Goal: Navigation & Orientation: Find specific page/section

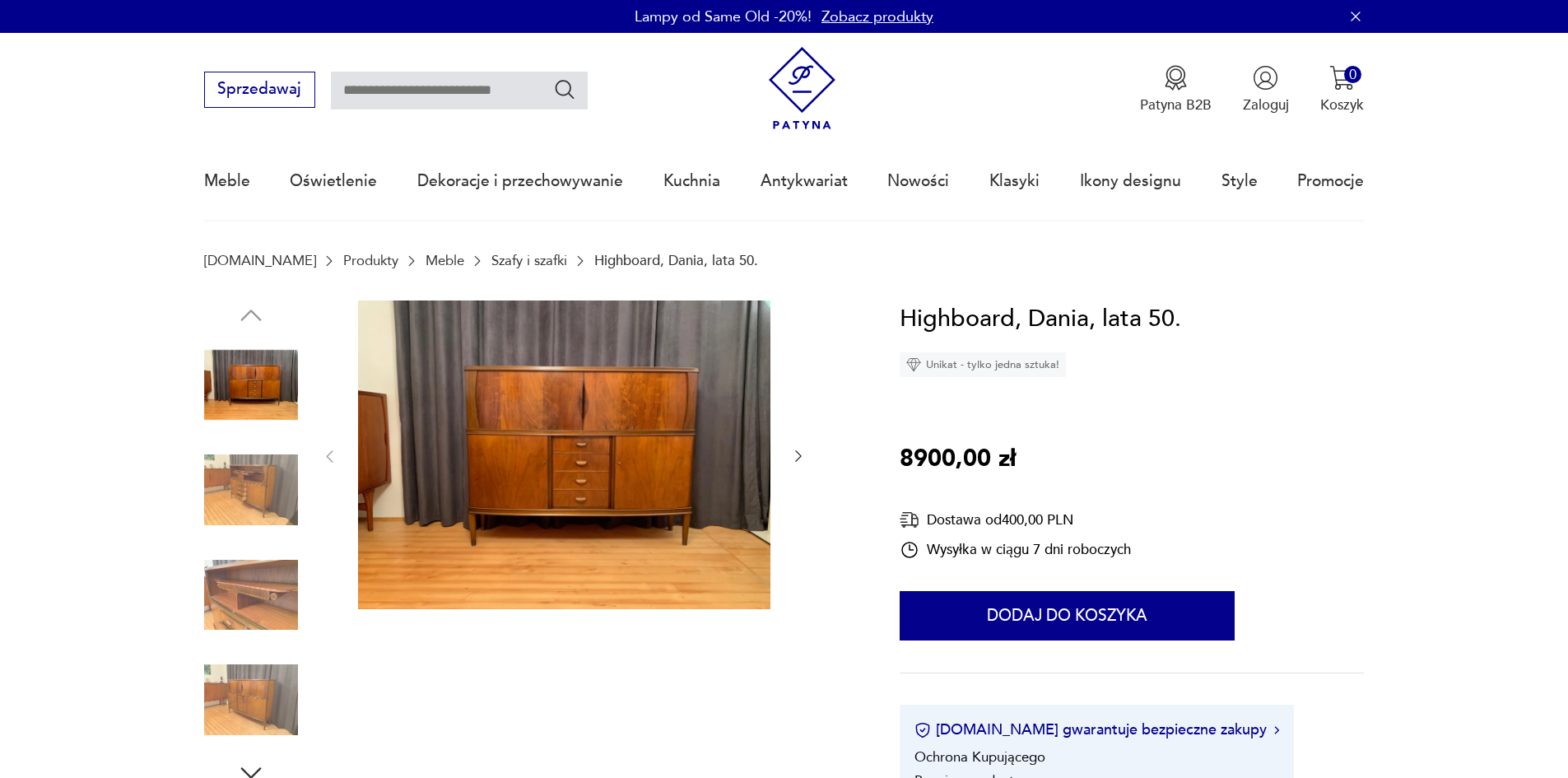
click at [794, 453] on icon "button" at bounding box center [799, 456] width 17 height 17
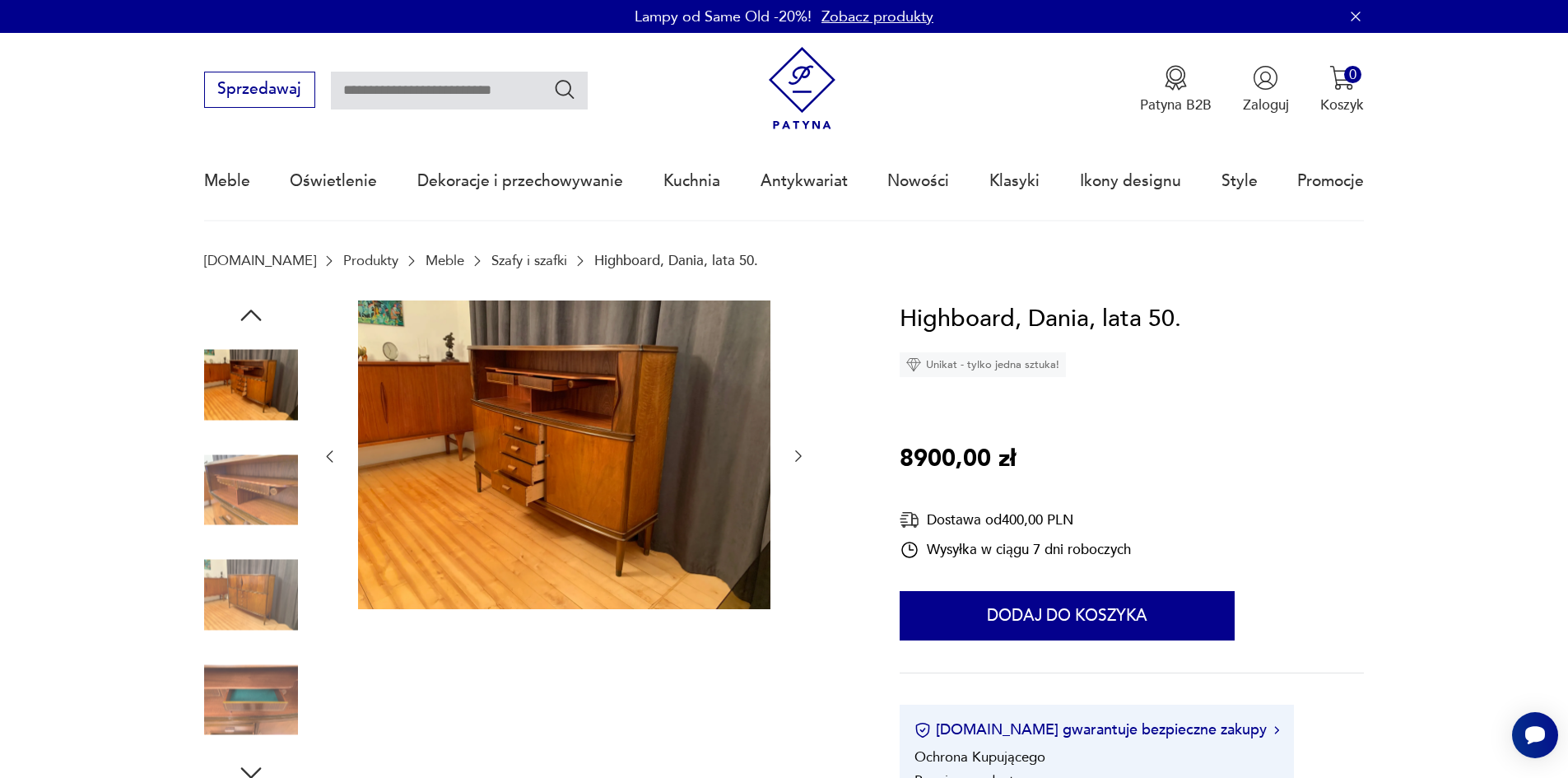
click at [796, 453] on icon "button" at bounding box center [799, 456] width 17 height 17
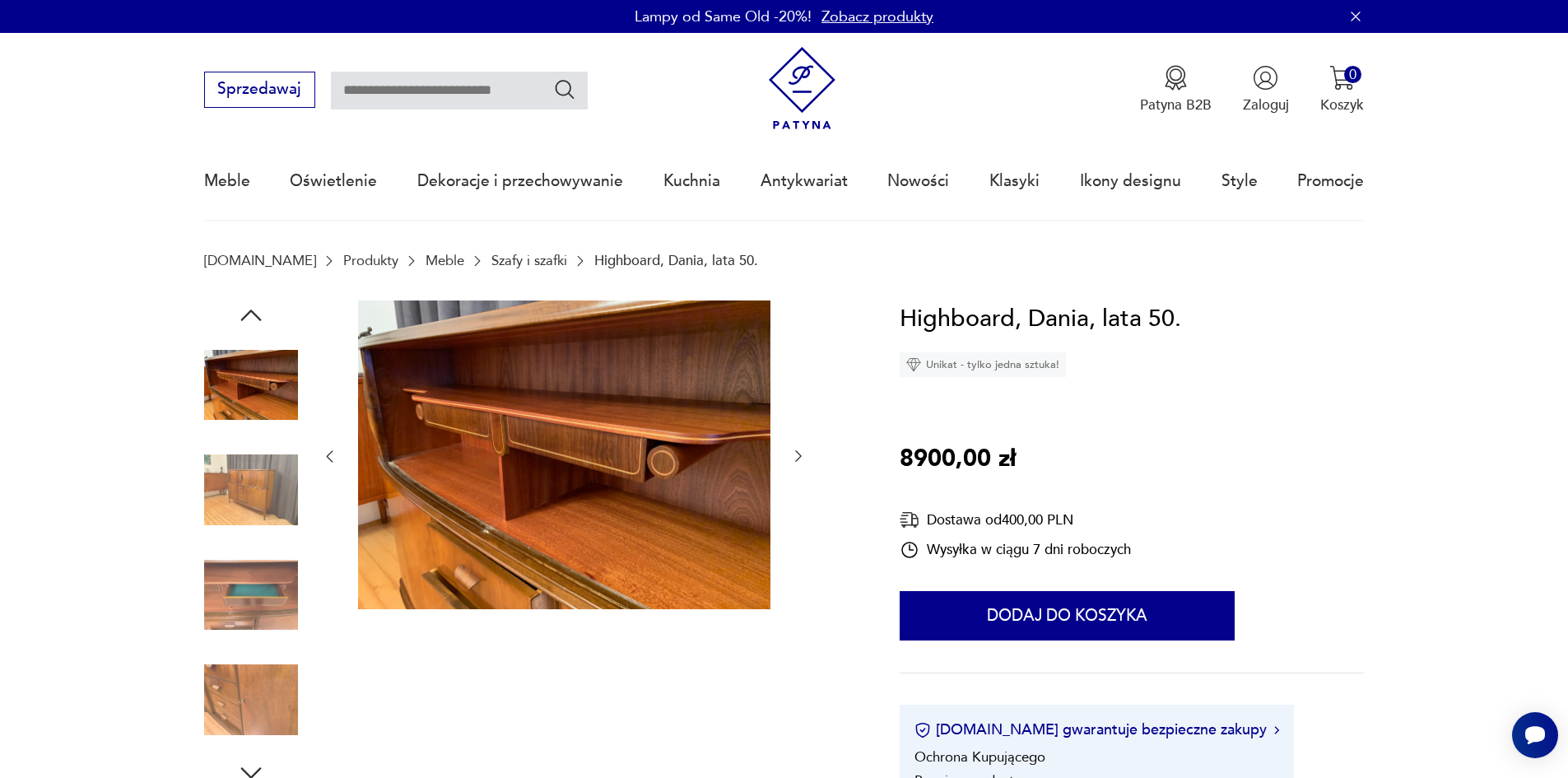
click at [796, 453] on icon "button" at bounding box center [799, 456] width 17 height 17
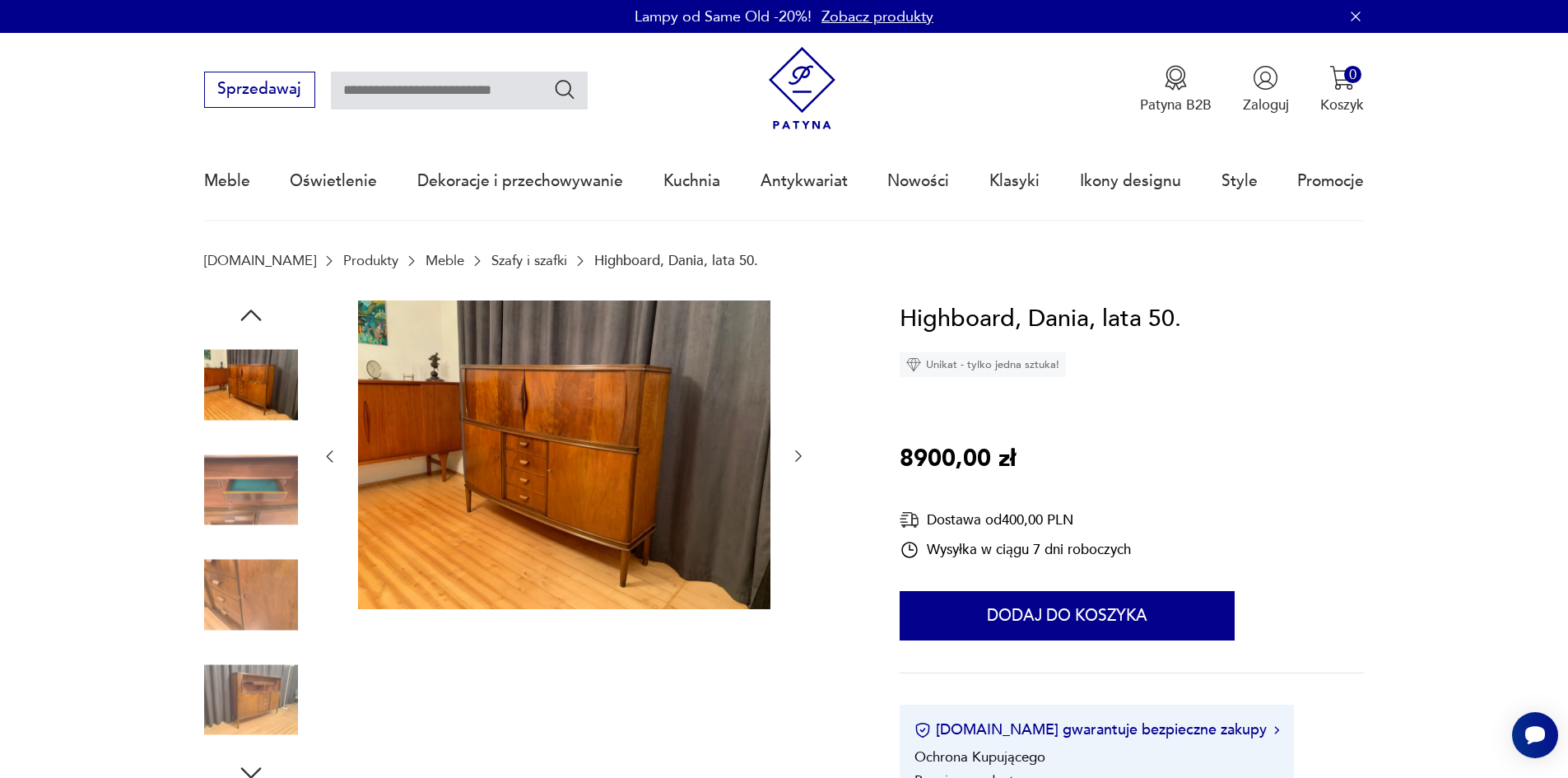
click at [796, 453] on icon "button" at bounding box center [799, 456] width 17 height 17
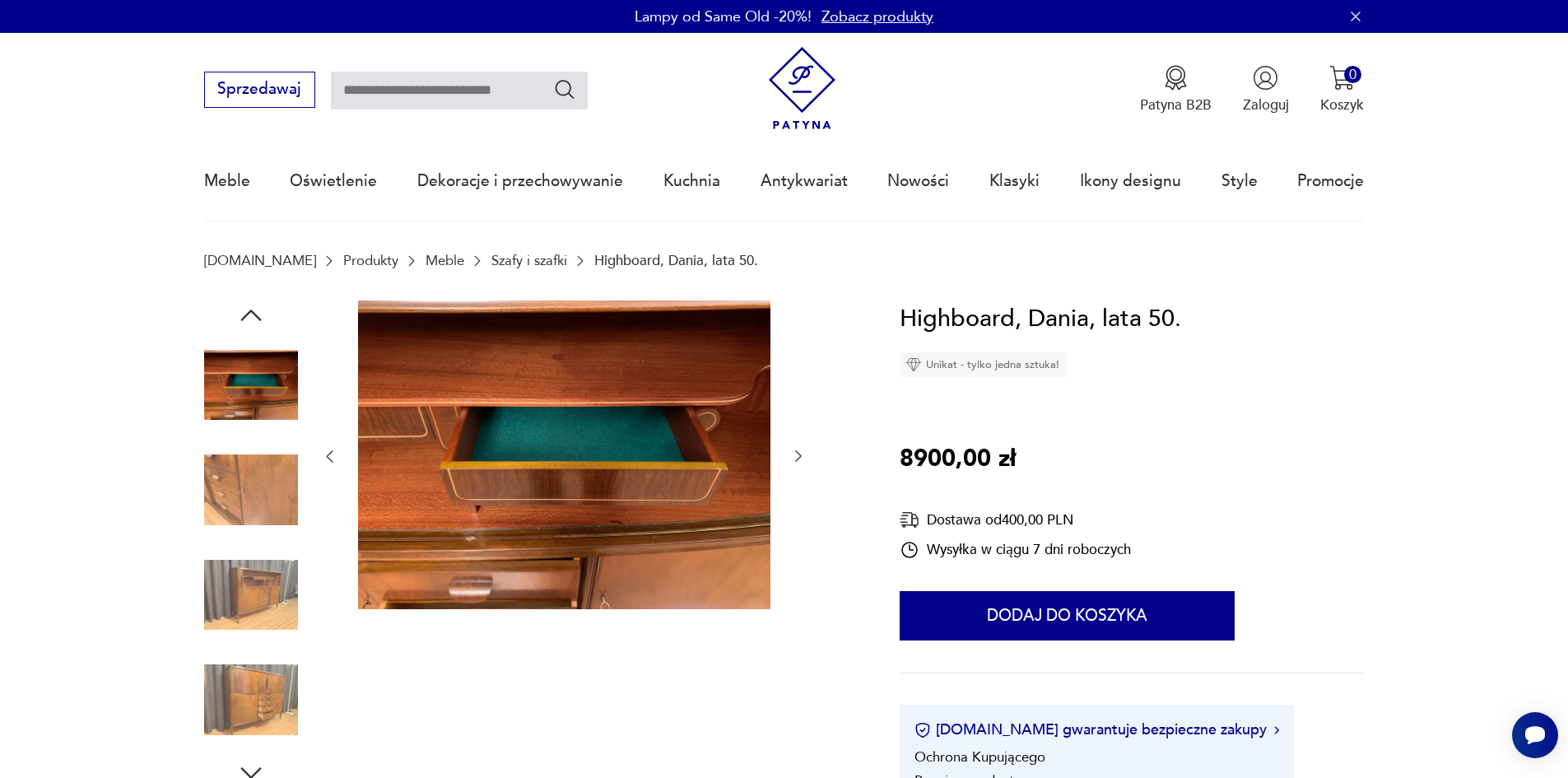
click at [796, 453] on icon "button" at bounding box center [799, 456] width 17 height 17
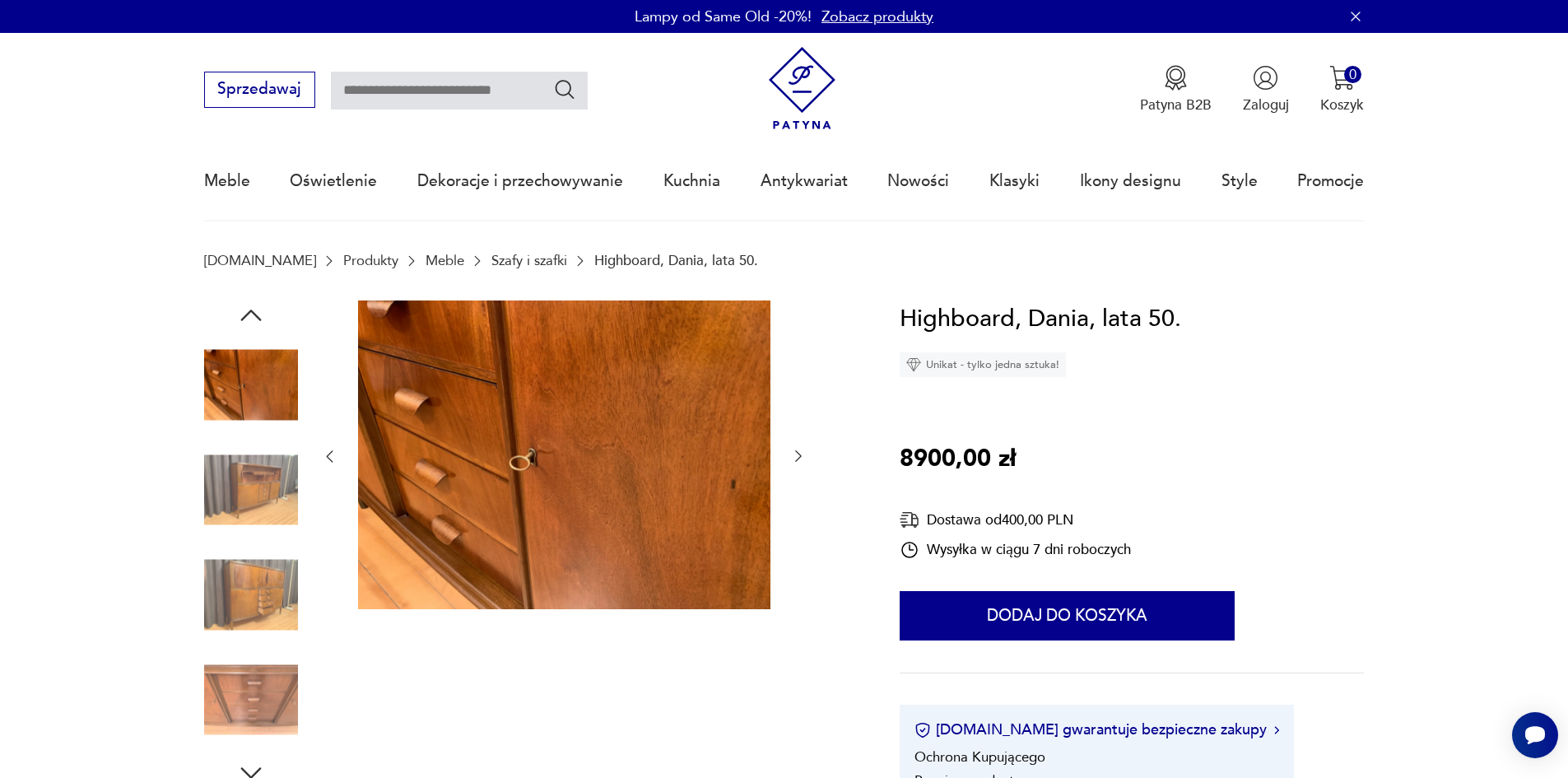
click at [796, 453] on icon "button" at bounding box center [799, 456] width 17 height 17
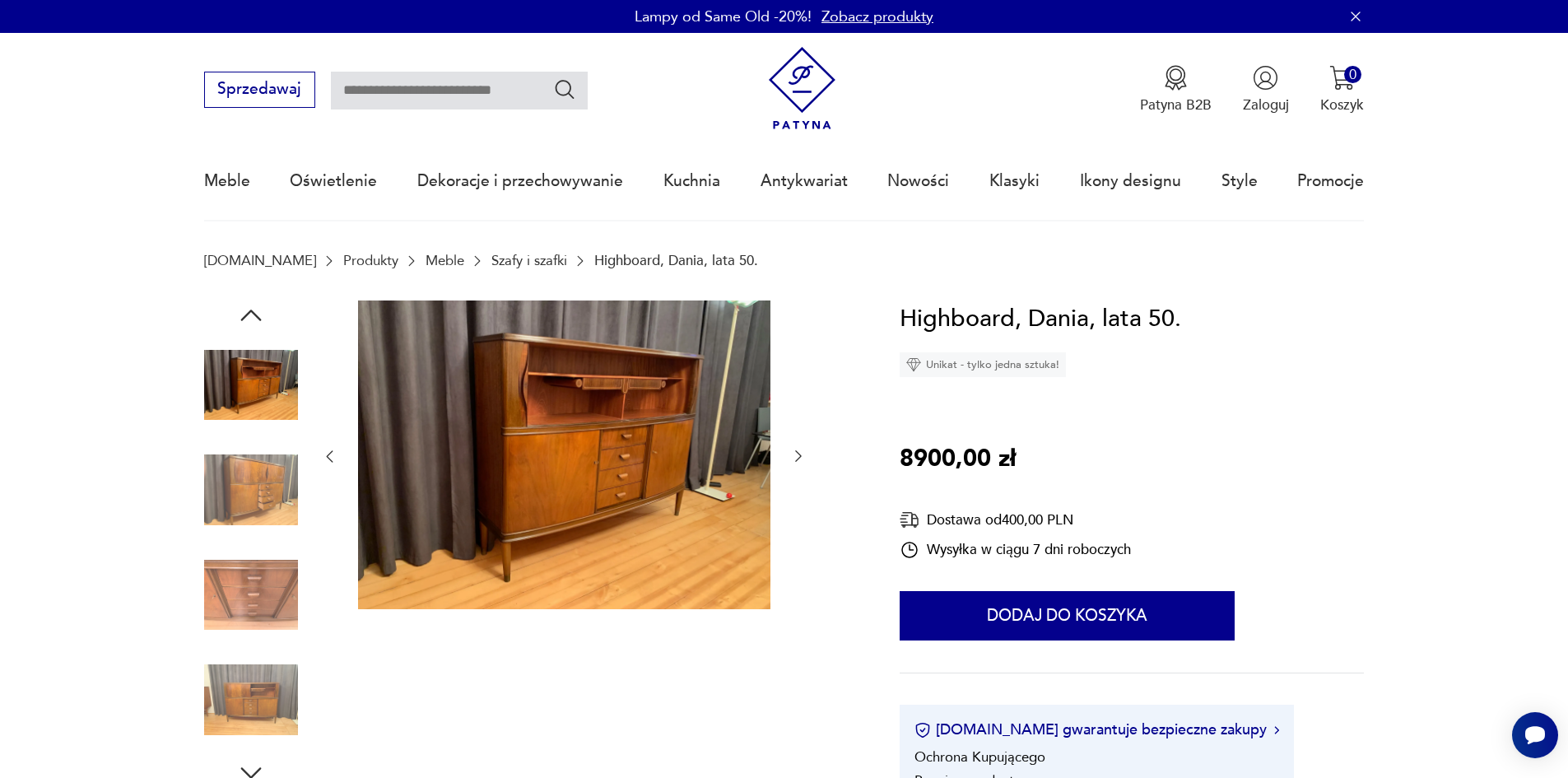
click at [796, 453] on icon "button" at bounding box center [799, 456] width 17 height 17
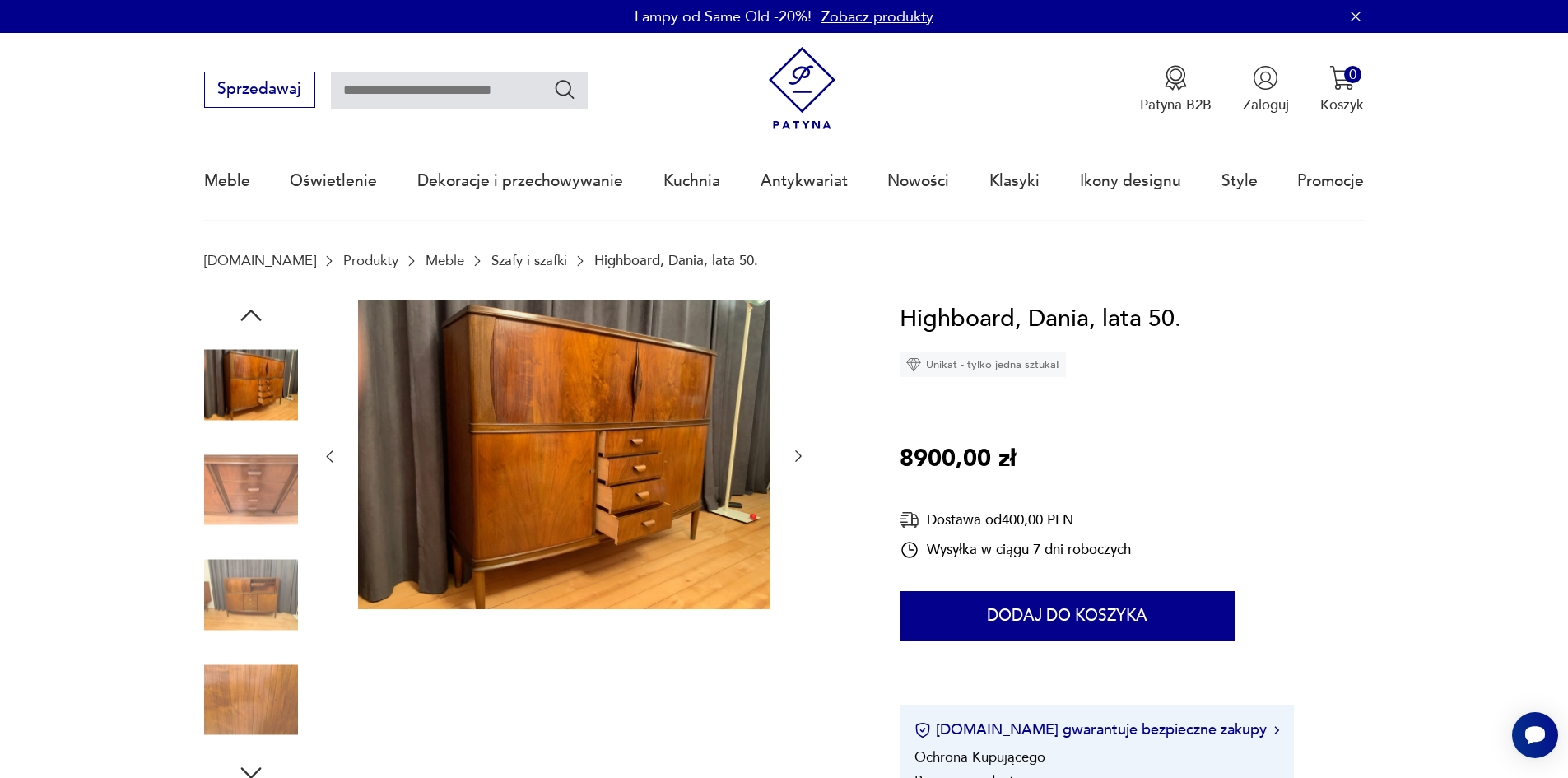
click at [796, 453] on icon "button" at bounding box center [799, 456] width 17 height 17
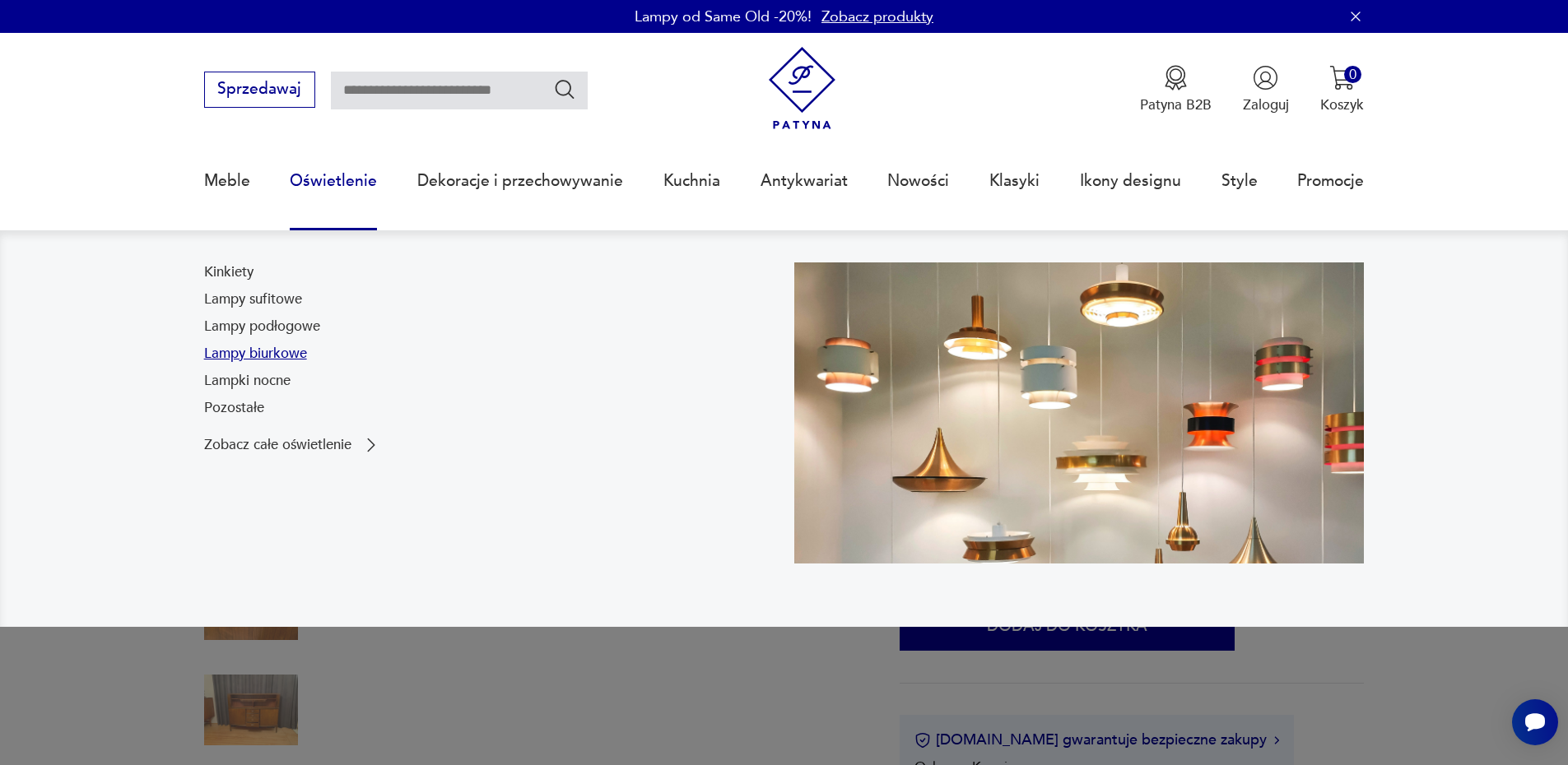
click at [283, 354] on link "Lampy biurkowe" at bounding box center [256, 353] width 103 height 19
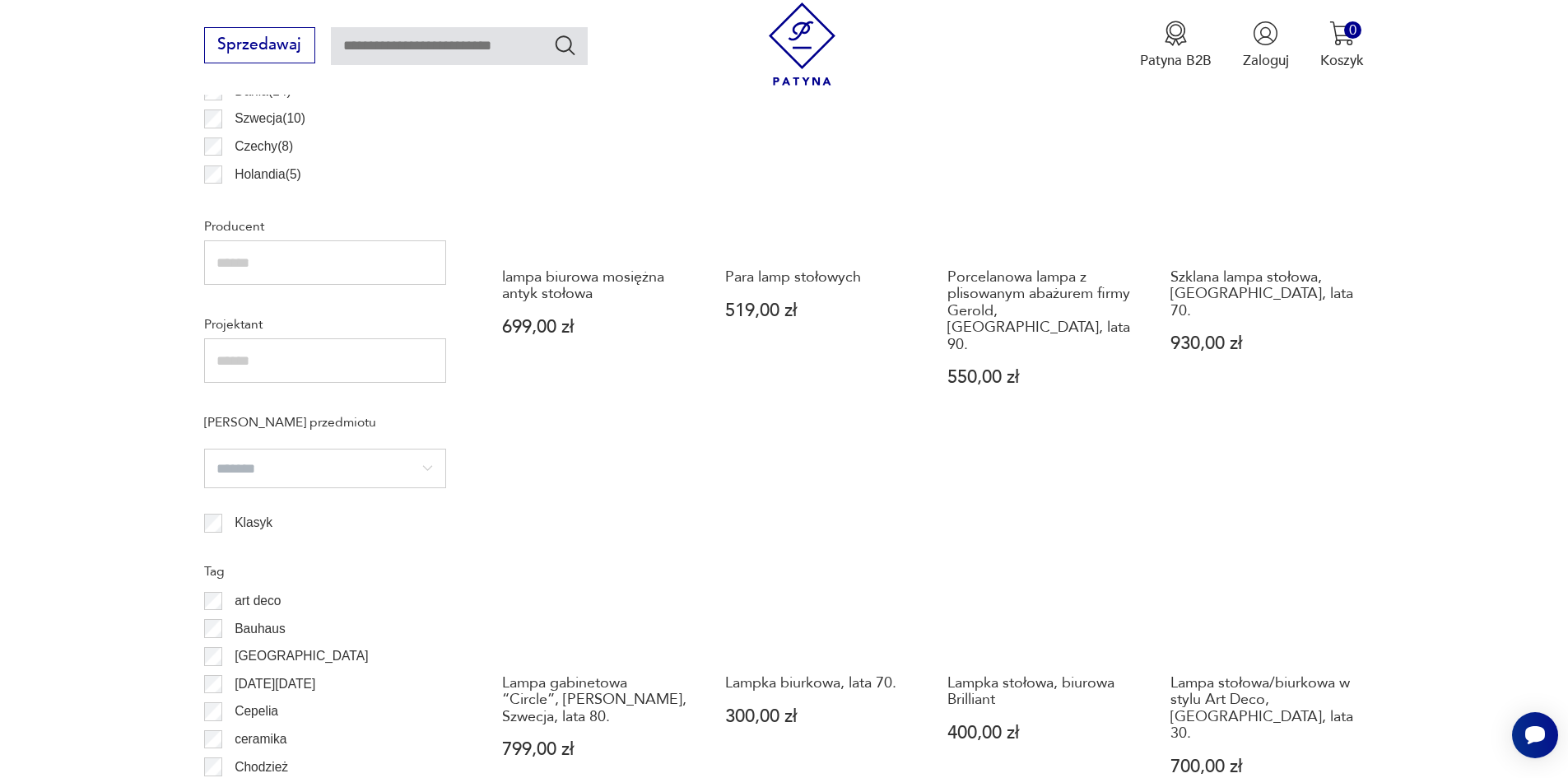
scroll to position [876, 0]
